Goal: Transaction & Acquisition: Purchase product/service

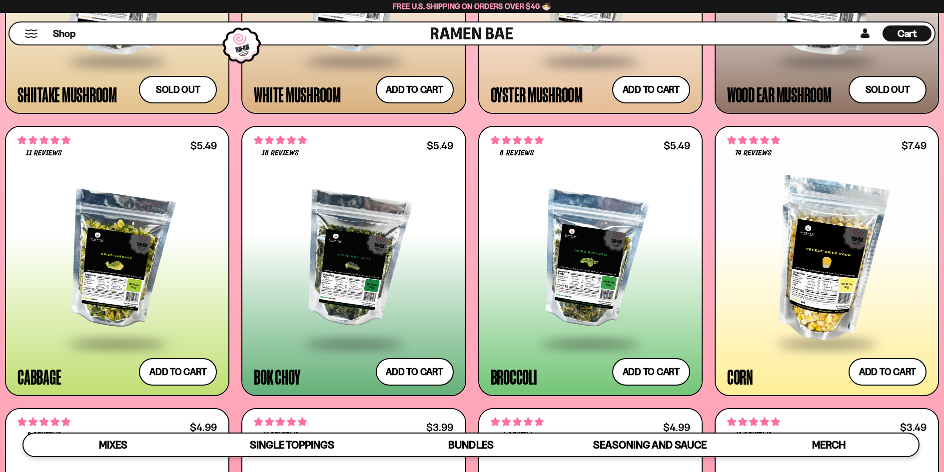
scroll to position [1731, 0]
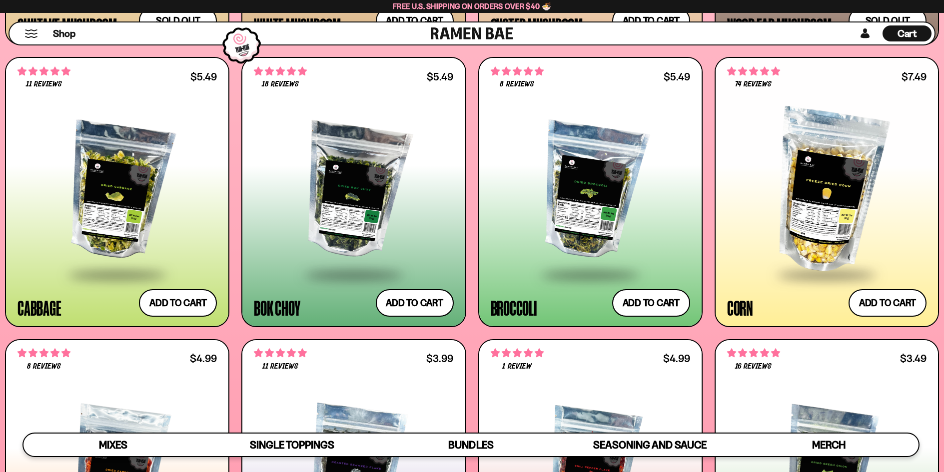
click at [100, 217] on div at bounding box center [116, 191] width 199 height 164
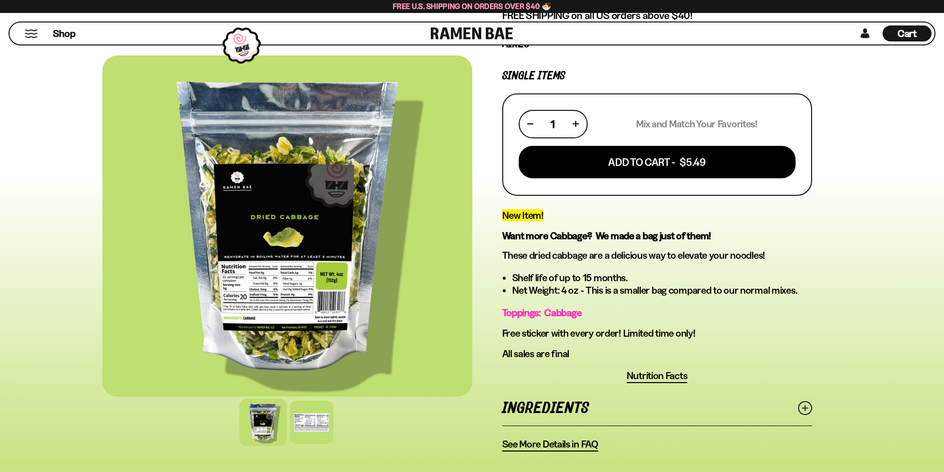
scroll to position [350, 0]
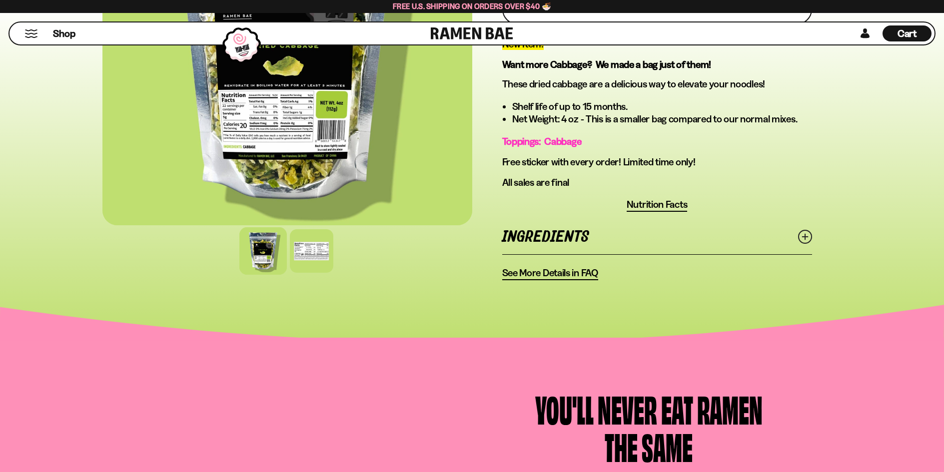
click at [808, 234] on icon at bounding box center [805, 237] width 14 height 14
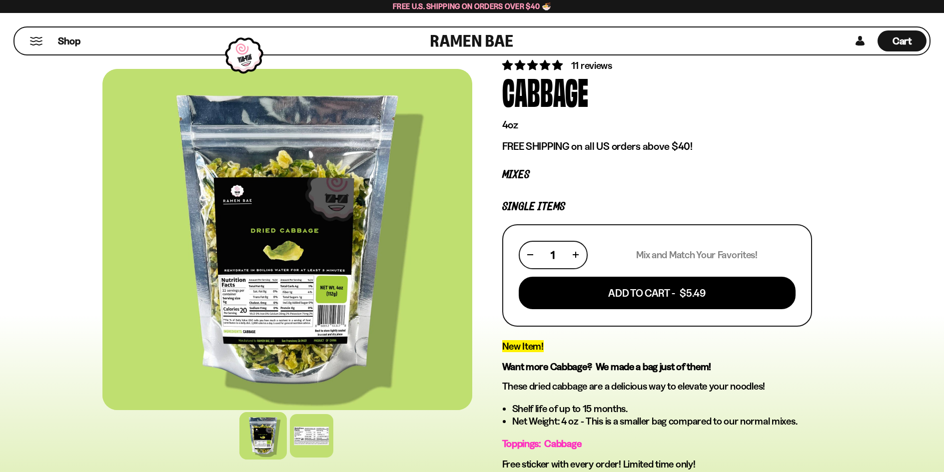
scroll to position [0, 0]
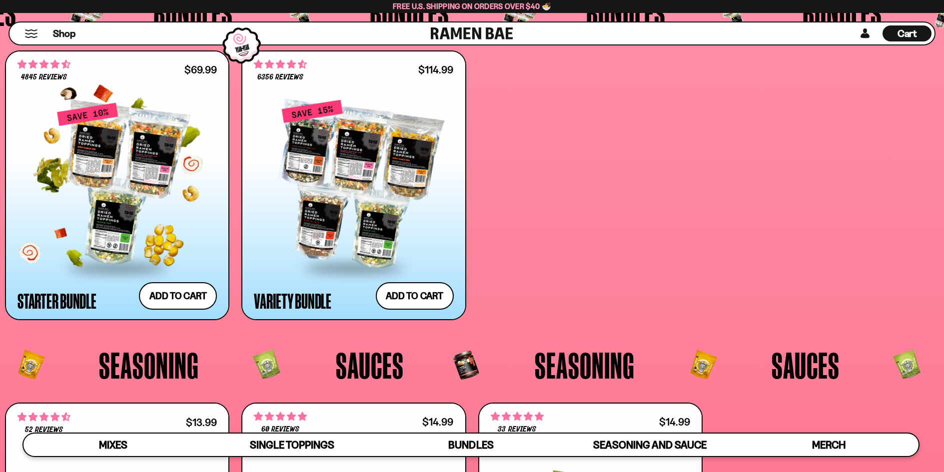
scroll to position [2499, 0]
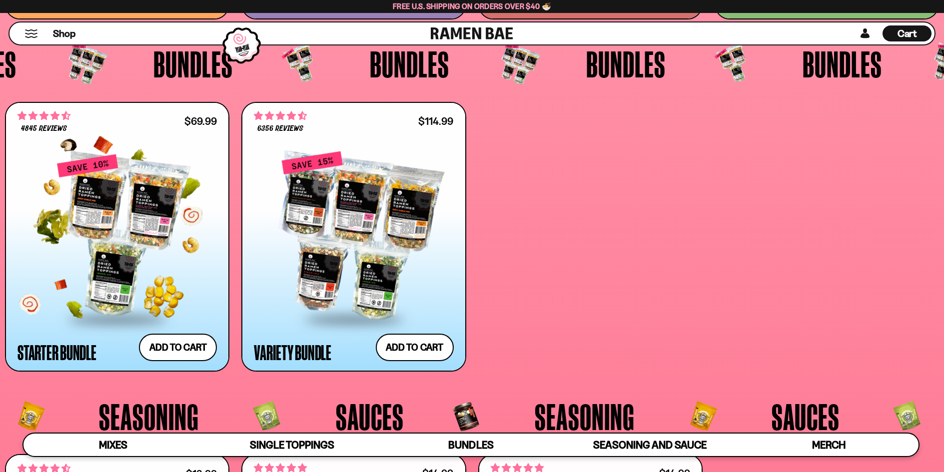
click at [136, 187] on div at bounding box center [116, 235] width 199 height 164
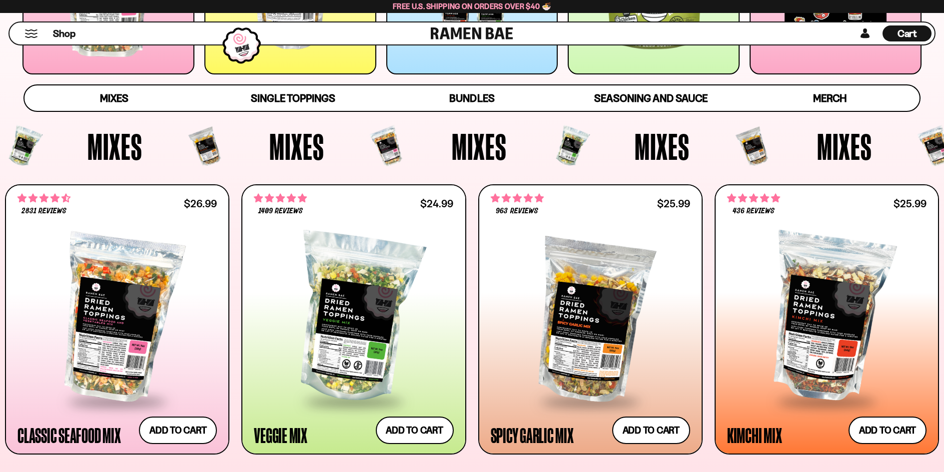
scroll to position [150, 0]
